Goal: Check status: Check status

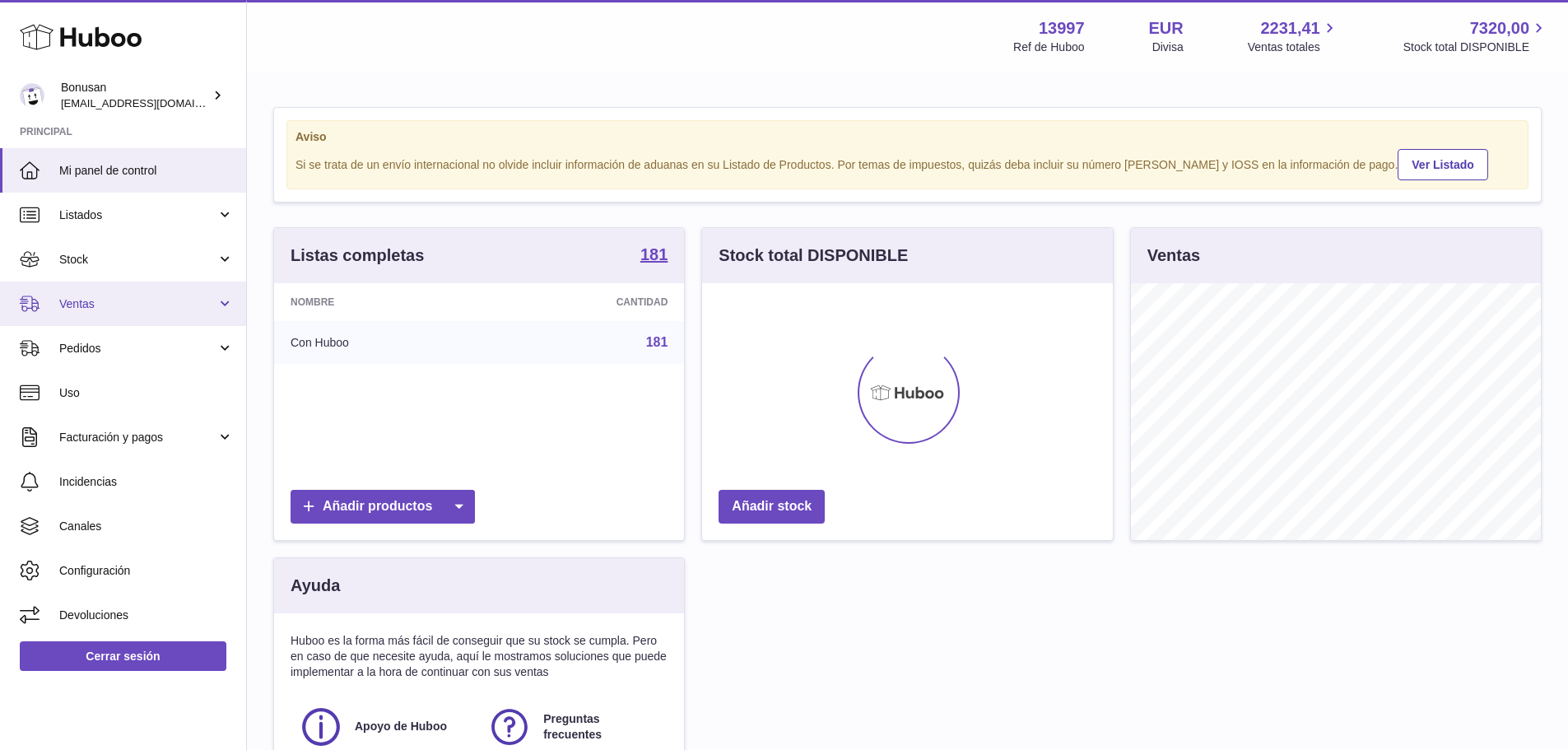
scroll to position [256, 410]
click at [72, 306] on span "Ventas" at bounding box center [137, 304] width 157 height 15
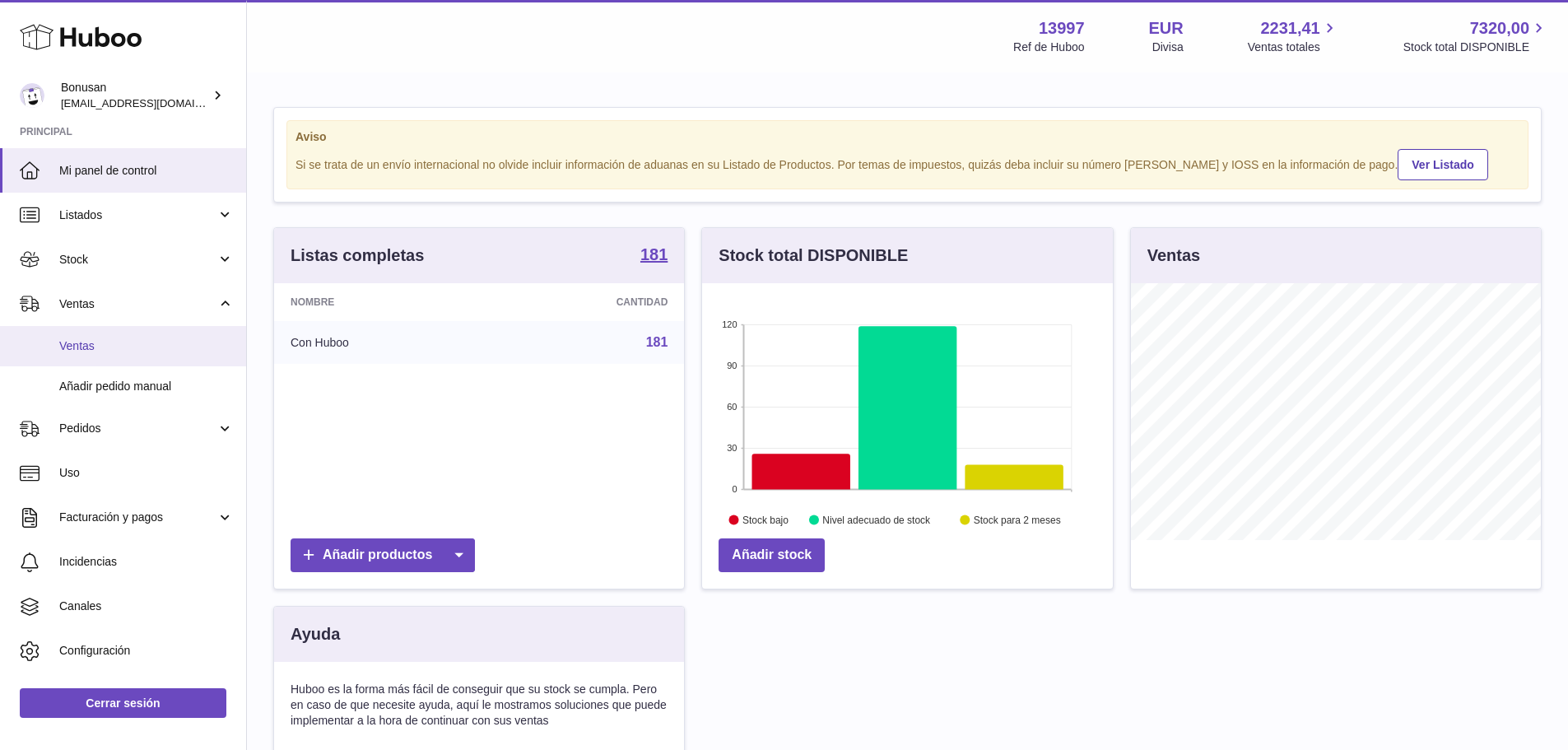
click at [85, 345] on span "Ventas" at bounding box center [146, 345] width 174 height 15
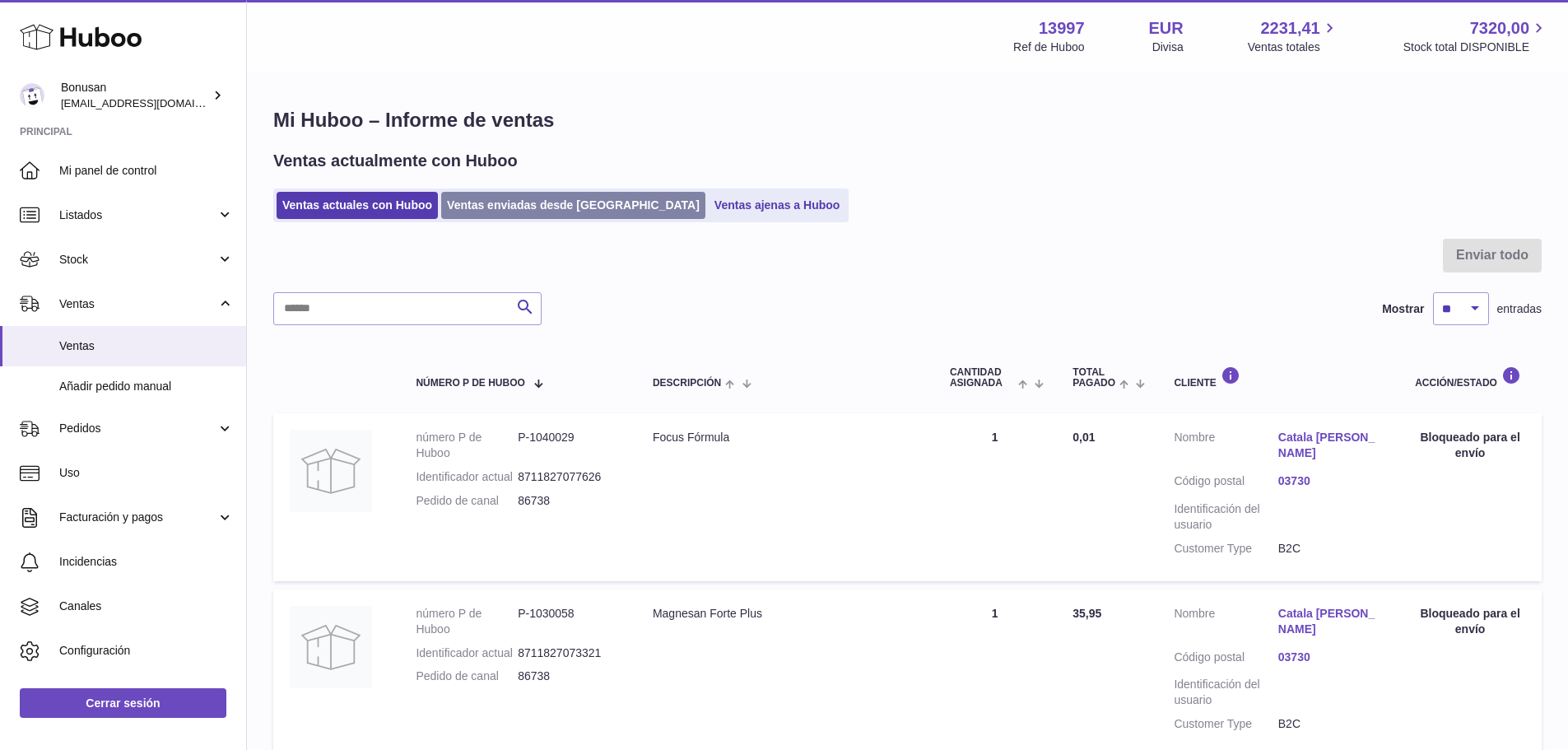
click at [522, 210] on link "Ventas enviadas desde [GEOGRAPHIC_DATA]" at bounding box center [573, 205] width 264 height 27
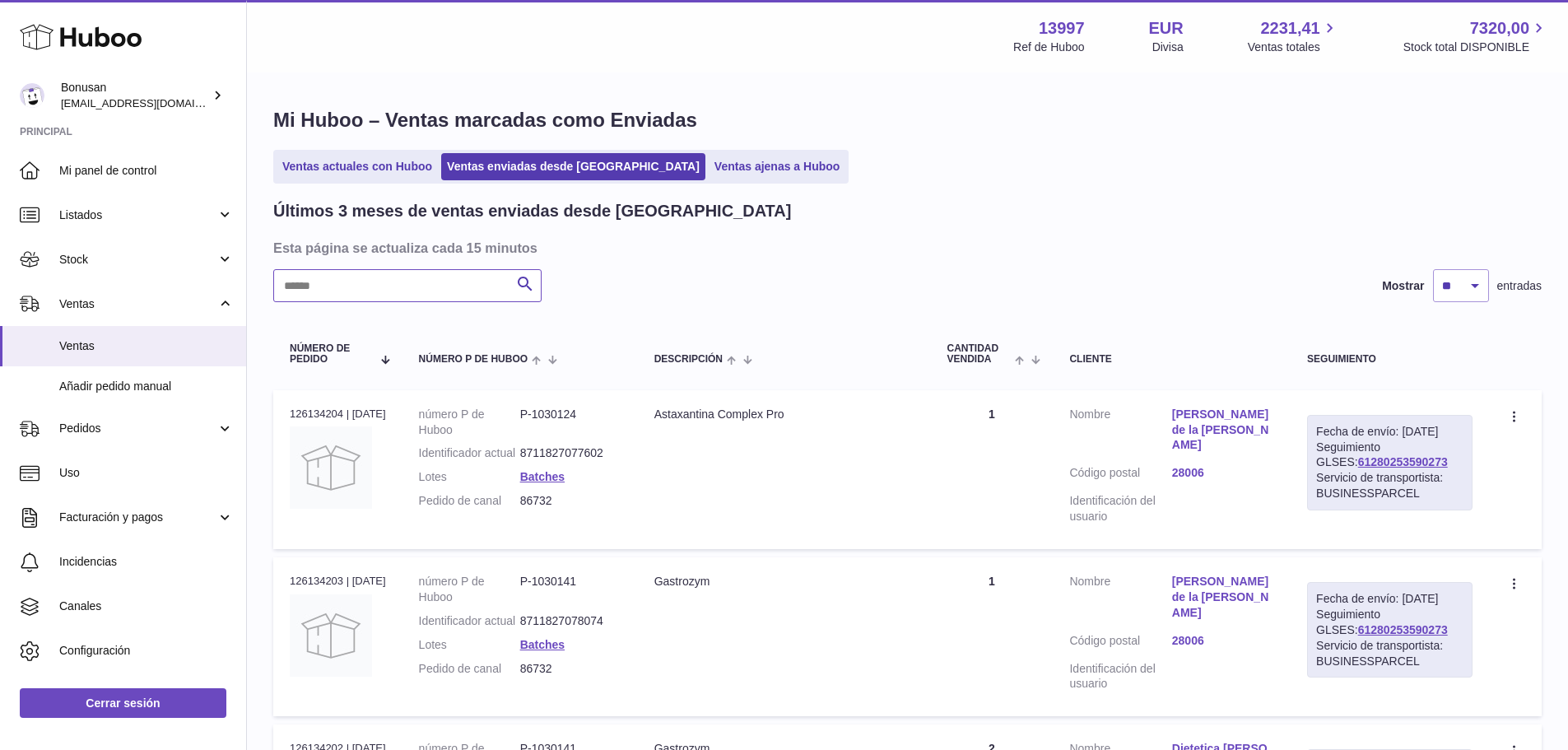
click at [420, 293] on input "text" at bounding box center [407, 285] width 268 height 33
paste input "*****"
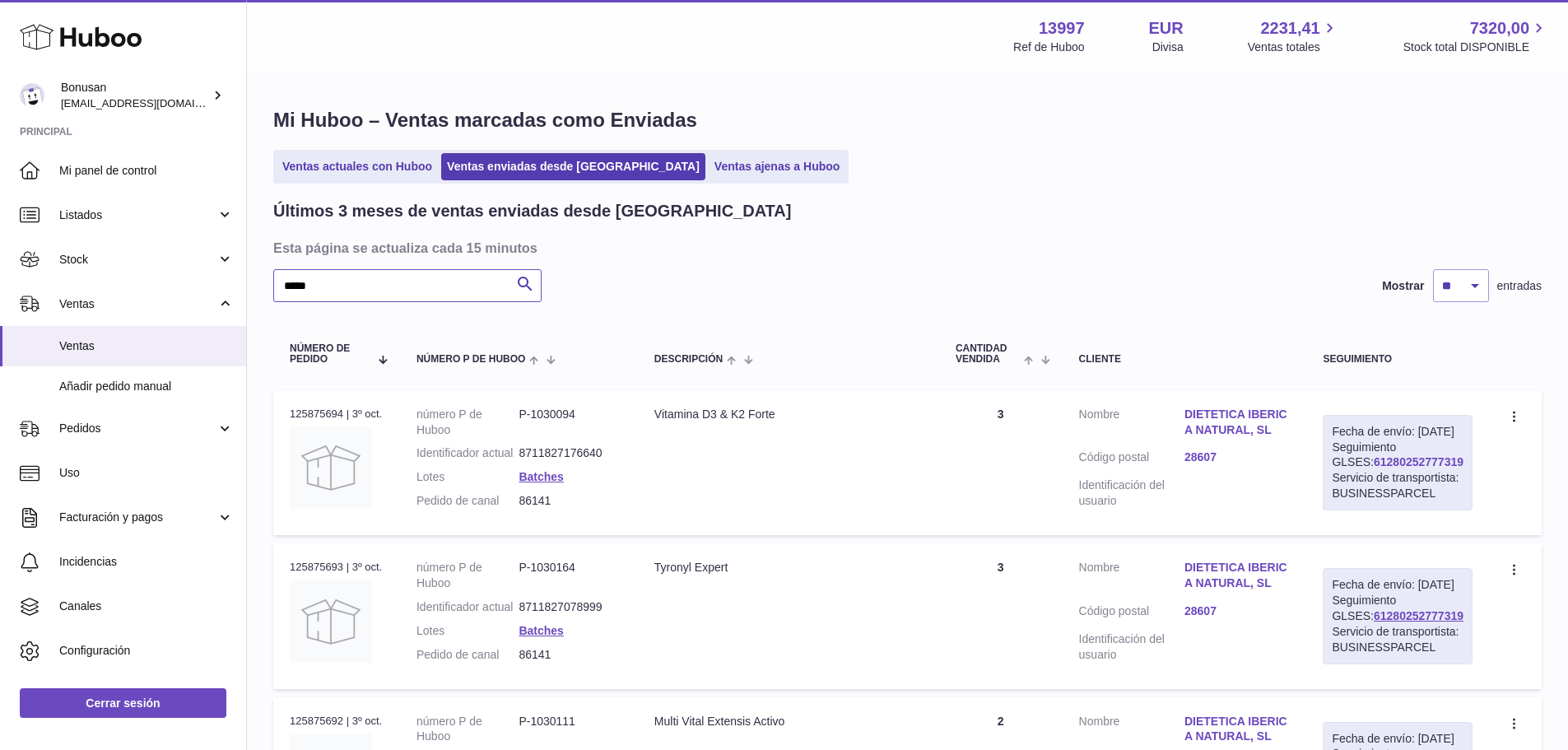
type input "*****"
drag, startPoint x: 1417, startPoint y: 476, endPoint x: 1340, endPoint y: 477, distance: 77.0
click at [1340, 477] on div "Fecha de envío: [DATE] Seguimiento GLSES: 61280252777319 Servicio de transporti…" at bounding box center [1397, 463] width 150 height 96
drag, startPoint x: 556, startPoint y: 515, endPoint x: 526, endPoint y: 513, distance: 30.1
click at [526, 508] on dd "86141" at bounding box center [569, 500] width 102 height 15
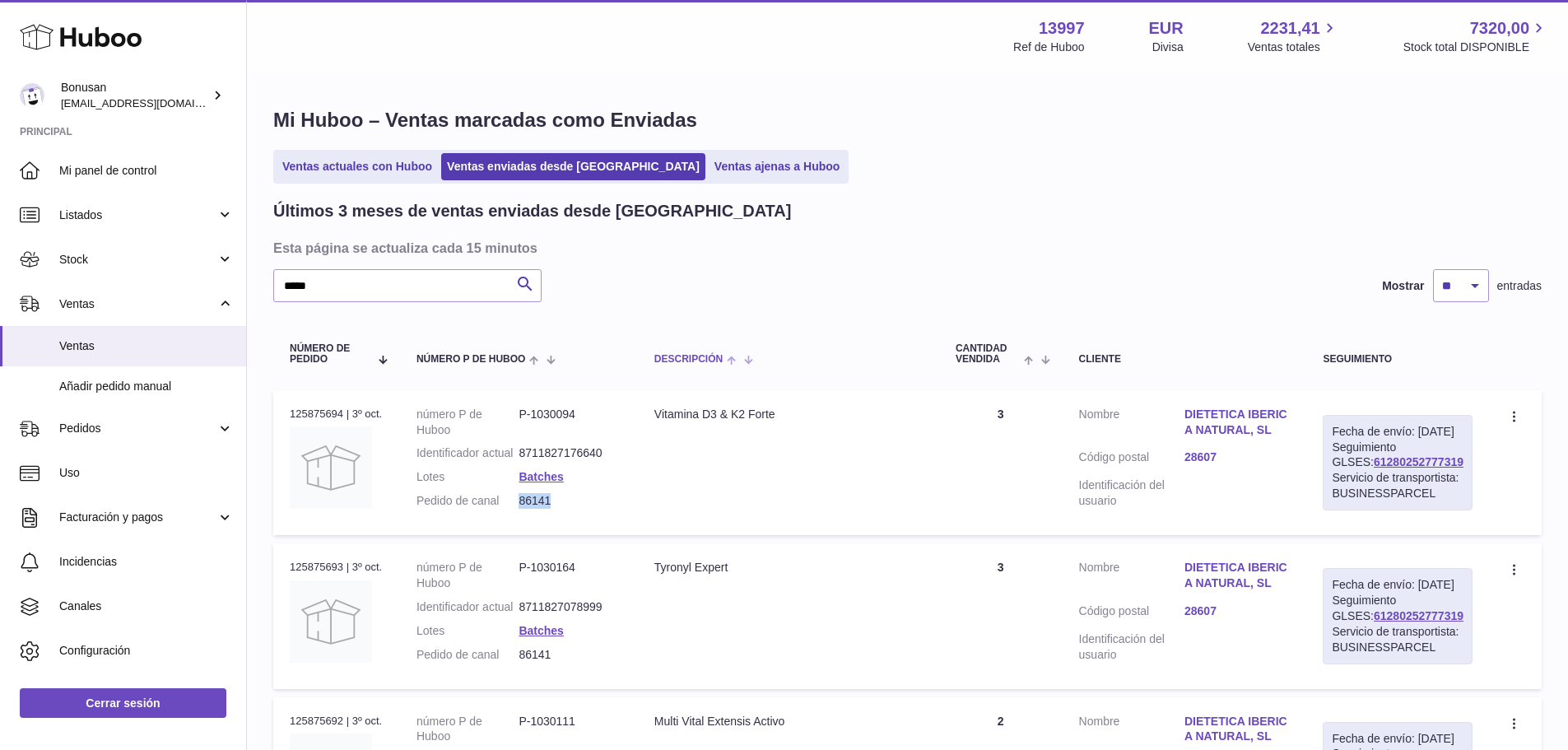
copy dd "86141"
